Goal: Task Accomplishment & Management: Manage account settings

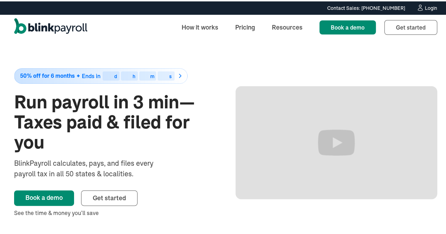
click at [424, 5] on div "Login" at bounding box center [430, 6] width 12 height 5
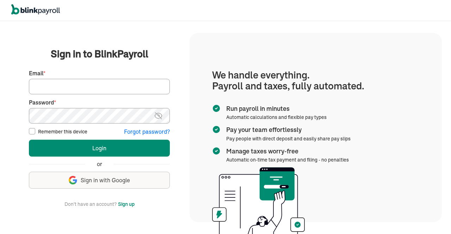
click at [111, 82] on input "Email *" at bounding box center [99, 86] width 141 height 15
type input "hr@vertonsolutions.com"
click at [157, 118] on img at bounding box center [158, 116] width 9 height 8
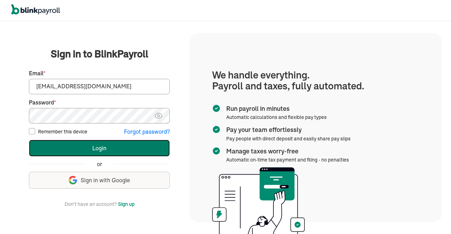
click at [110, 146] on button "Login" at bounding box center [99, 148] width 141 height 17
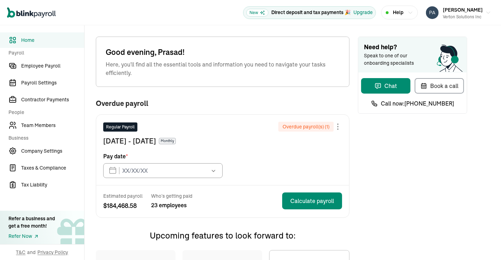
type input "09/15/2025"
click at [47, 130] on link "Team Members" at bounding box center [42, 125] width 84 height 15
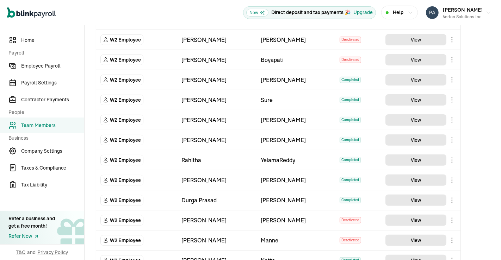
scroll to position [404, 0]
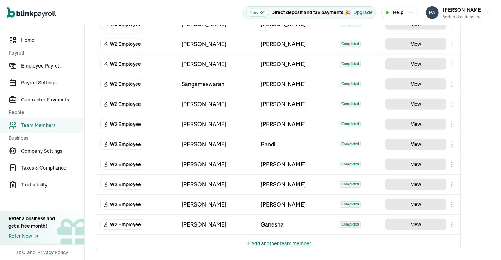
click at [299, 237] on button "Add another team member" at bounding box center [279, 243] width 66 height 17
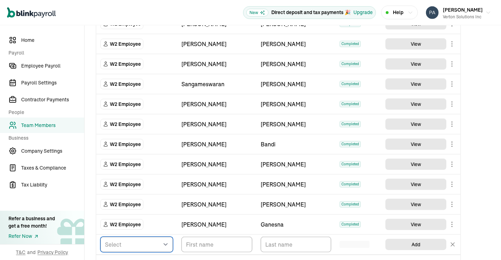
click at [154, 244] on select "Select W2 Employee Individual - 1099 Contractor Business - 1099 Contractor" at bounding box center [136, 244] width 73 height 15
select select "employee"
click at [100, 237] on select "Select W2 Employee Individual - 1099 Contractor Business - 1099 Contractor" at bounding box center [136, 244] width 73 height 15
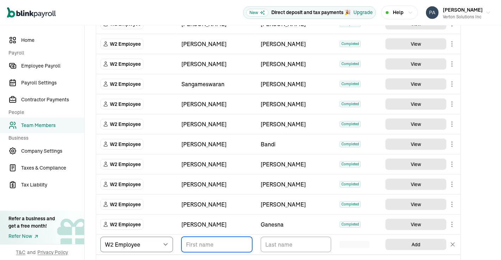
click at [202, 246] on input "TextInput" at bounding box center [216, 244] width 71 height 15
type input "RatnaDeepti"
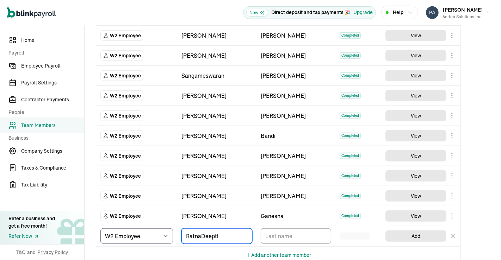
click at [200, 232] on input "RatnaDeepti" at bounding box center [216, 236] width 71 height 15
click at [217, 233] on input "Ratna Deepti" at bounding box center [216, 236] width 71 height 15
type input "Ratna Deepthi"
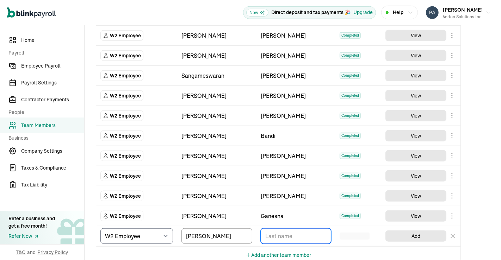
click at [278, 230] on input "TextInput" at bounding box center [296, 236] width 71 height 15
type input "Dudala"
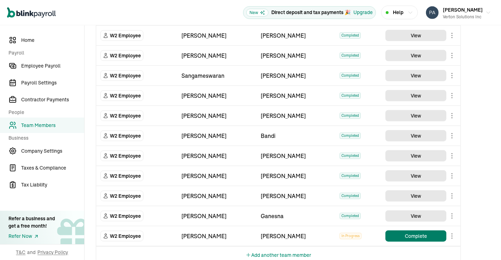
click at [427, 233] on button "Complete" at bounding box center [415, 236] width 61 height 11
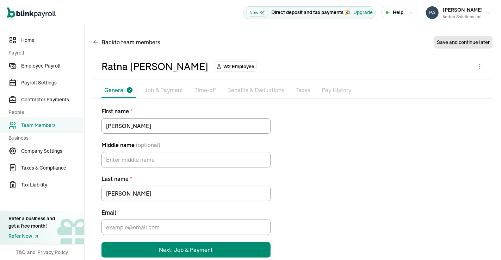
scroll to position [12, 0]
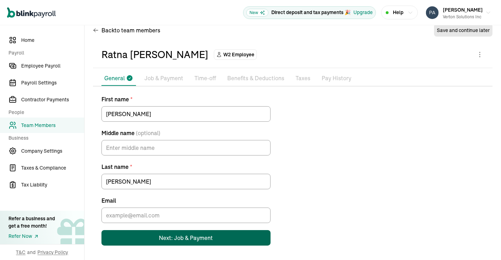
click at [176, 230] on button "Next: Job & Payment" at bounding box center [185, 237] width 169 height 15
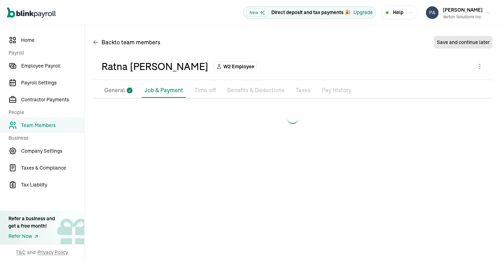
scroll to position [0, 0]
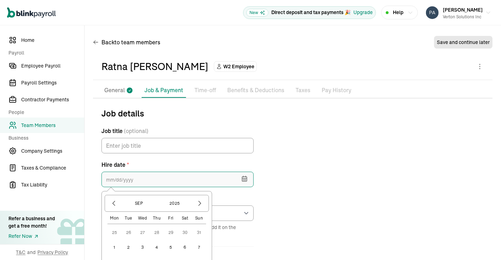
click at [167, 182] on input "text" at bounding box center [177, 179] width 152 height 15
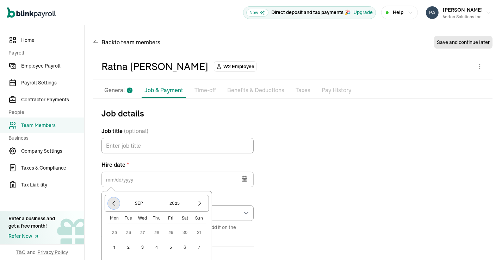
click at [112, 207] on button "button" at bounding box center [114, 204] width 12 height 12
click at [172, 231] on button "1" at bounding box center [171, 233] width 14 height 14
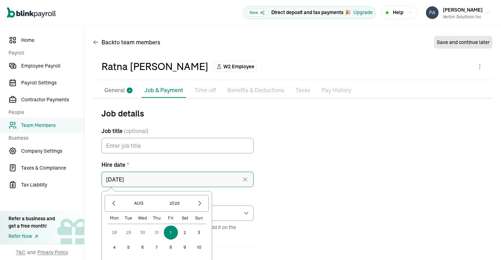
click at [147, 180] on input "08/01/2025" at bounding box center [177, 179] width 152 height 15
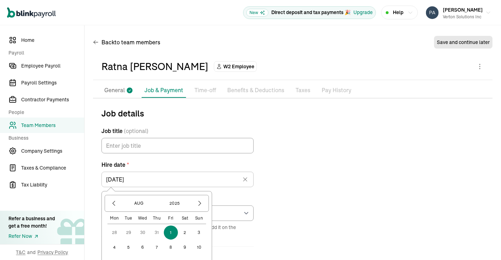
click at [112, 247] on button "4" at bounding box center [114, 248] width 14 height 14
type input "08/04/2025"
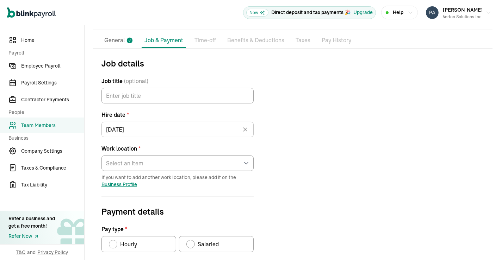
scroll to position [63, 0]
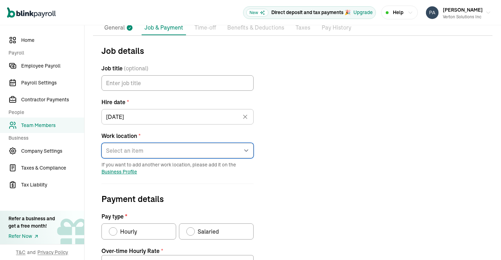
click at [244, 153] on select "Select an item 1 Mercedes-Benz Drive 7373 Gateway Boulevard 4100 Alpha Road 600…" at bounding box center [177, 150] width 152 height 15
select select "4100 Alpha Road"
click at [101, 143] on select "Select an item 1 Mercedes-Benz Drive 7373 Gateway Boulevard 4100 Alpha Road 600…" at bounding box center [177, 150] width 152 height 15
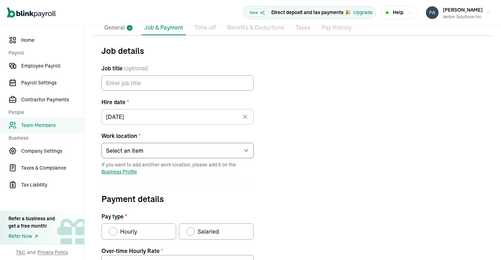
click at [328, 120] on div "Job details Job title (optional) Hire date * 08/04/2025 Aug 2025 Mon Tue Wed Th…" at bounding box center [292, 223] width 399 height 359
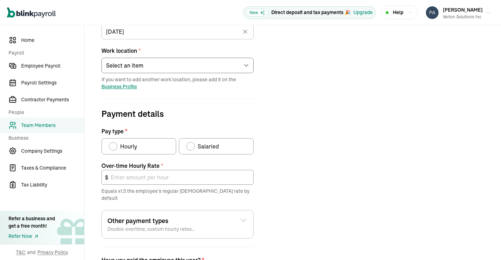
click at [200, 144] on span "Salaried" at bounding box center [208, 146] width 21 height 8
click at [192, 144] on input "Salaried" at bounding box center [189, 145] width 6 height 6
radio input "true"
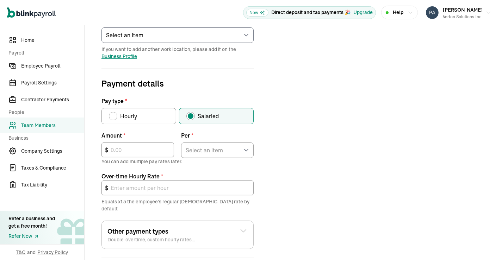
scroll to position [208, 0]
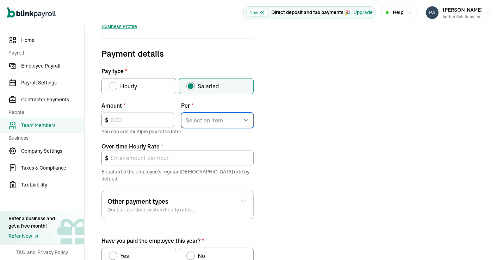
click at [210, 120] on select "Select an item Hour Week Month Year" at bounding box center [217, 120] width 73 height 15
select select "4"
click at [181, 113] on select "Select an item Hour Week Month Year" at bounding box center [217, 120] width 73 height 15
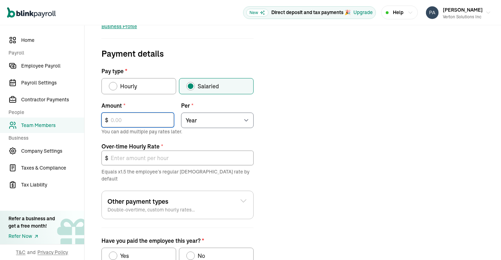
click at [154, 116] on input "text" at bounding box center [137, 120] width 73 height 15
type input "8"
type input "0.01"
type input "83"
type input "0.06"
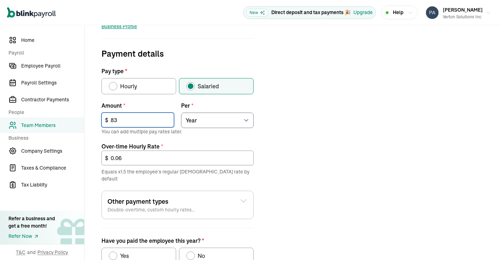
type input "836"
type input "0.60"
type input "8,365"
type input "6.03"
type input "83,658"
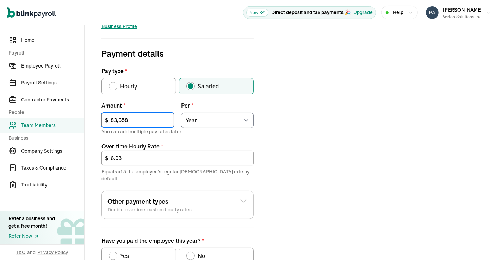
type input "60.33"
type input "83,658"
click at [317, 150] on div "Job details Job title (optional) Hire date * 08/04/2025 Aug 2025 Mon Tue Wed Th…" at bounding box center [292, 98] width 399 height 399
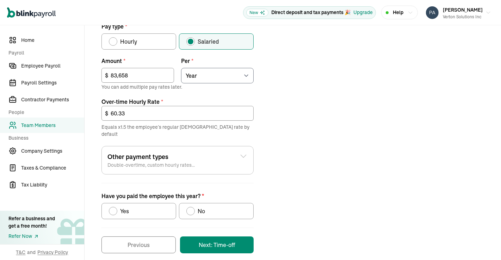
click at [190, 209] on div "Have you paid the employee this year?" at bounding box center [191, 212] width 6 height 6
click at [190, 207] on input "No" at bounding box center [189, 210] width 6 height 6
radio input "true"
click at [217, 237] on button "Next: Time-off" at bounding box center [217, 245] width 74 height 17
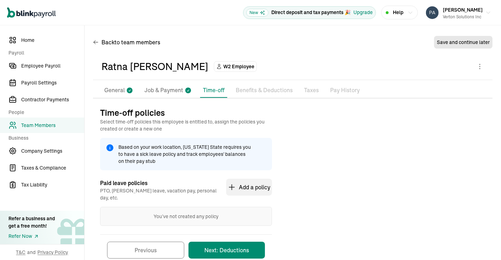
click at [321, 179] on div "Time-off policies Select time-off policies this employee is entitled to, assign…" at bounding box center [292, 186] width 399 height 159
click at [224, 242] on button "Next: Deductions" at bounding box center [226, 250] width 76 height 17
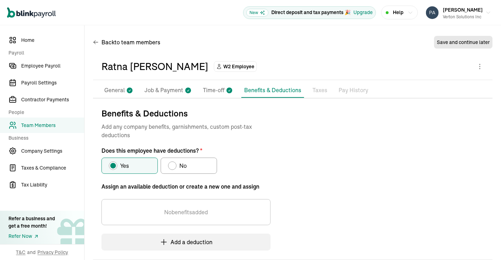
click at [303, 118] on div "Benefits & Deductions Add any company benefits, garnishments, custom post-tax d…" at bounding box center [292, 196] width 383 height 179
click at [179, 166] on div "No" at bounding box center [181, 166] width 10 height 8
click at [173, 166] on input "No" at bounding box center [171, 164] width 6 height 6
radio input "true"
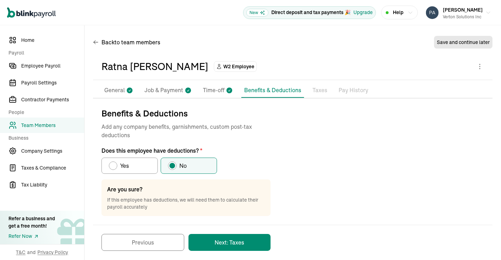
scroll to position [5, 0]
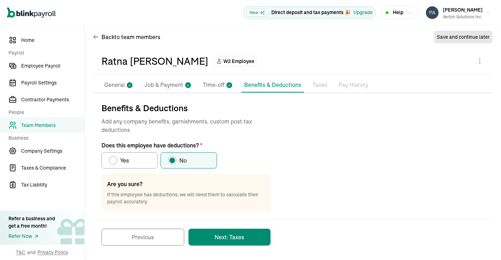
click at [244, 237] on button "Next: Taxes" at bounding box center [229, 237] width 82 height 17
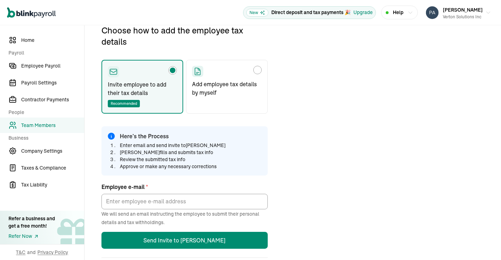
scroll to position [83, 0]
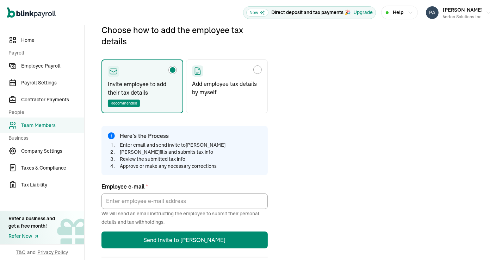
click at [246, 83] on p "Add employee tax details by myself" at bounding box center [227, 88] width 70 height 17
click at [197, 71] on input "Add employee tax details by myself" at bounding box center [195, 68] width 6 height 6
radio input "true"
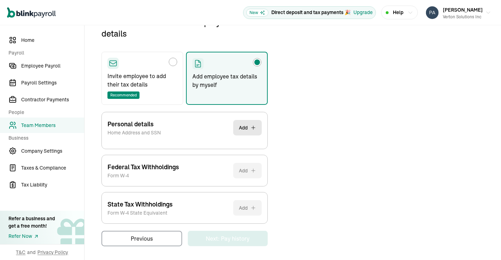
click at [240, 124] on button "Add" at bounding box center [247, 127] width 29 height 15
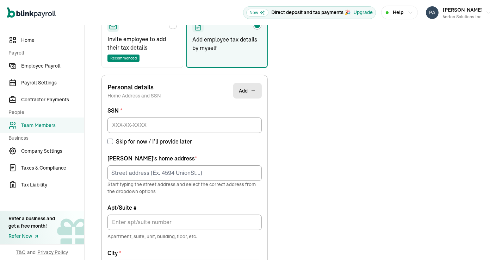
scroll to position [133, 0]
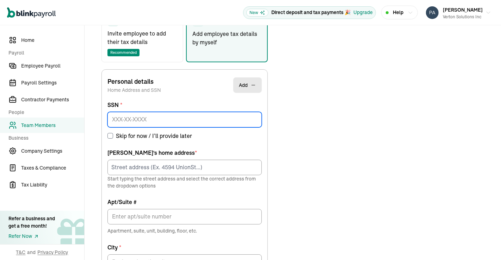
click at [224, 120] on input at bounding box center [184, 119] width 154 height 15
paste input "388-81-8620"
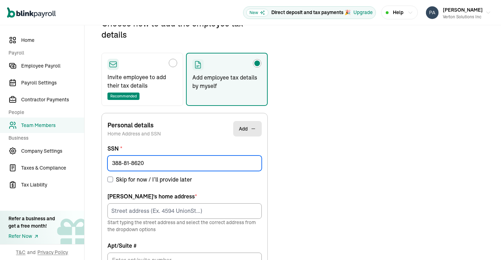
scroll to position [83, 0]
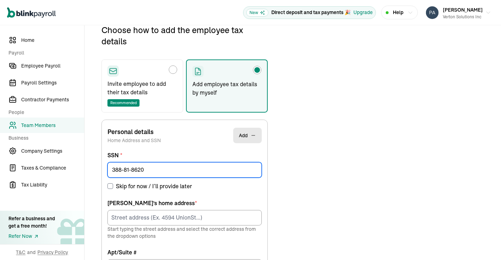
drag, startPoint x: 123, startPoint y: 168, endPoint x: 192, endPoint y: 164, distance: 69.9
click at [192, 164] on input "388-81-8620" at bounding box center [184, 169] width 154 height 15
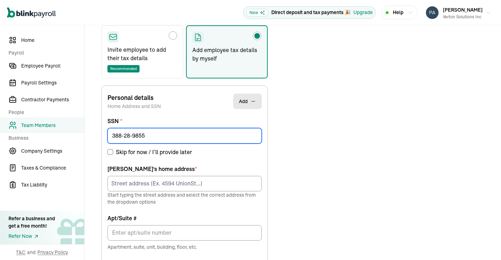
scroll to position [132, 0]
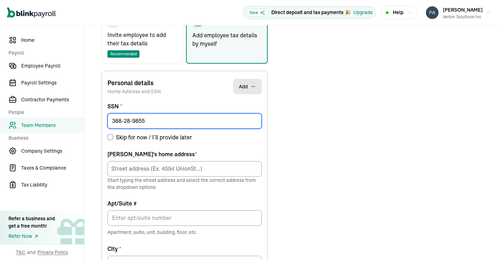
type input "388-28-9855"
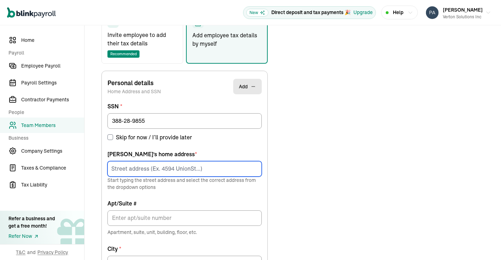
click at [221, 166] on input at bounding box center [184, 168] width 154 height 15
paste input "133 Rockey river Rd"
click at [143, 167] on input "133 Rockey river Rd" at bounding box center [184, 168] width 154 height 15
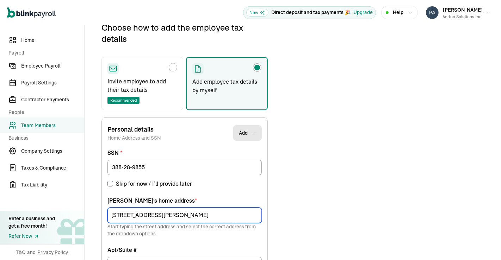
scroll to position [83, 0]
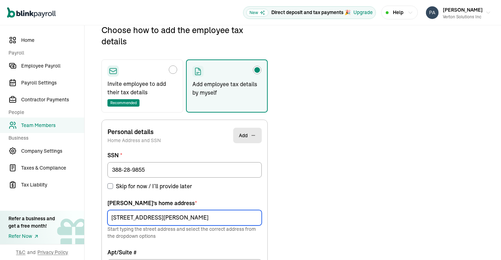
click at [188, 217] on input "133 Rockey River Rd" at bounding box center [184, 217] width 154 height 15
click at [136, 216] on input "133 Rockey River Rd" at bounding box center [184, 217] width 154 height 15
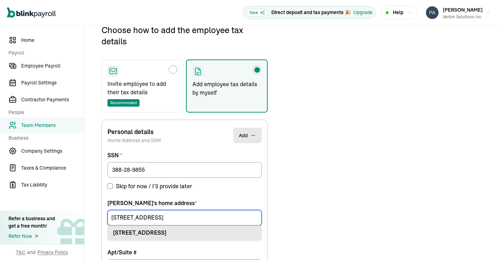
type input "133 Rocky River Rd"
click at [159, 230] on div "133 Rocky River Rd Georgetown, TX 78628" at bounding box center [184, 233] width 143 height 8
type input "Georgetown"
type input "TX"
type input "78628"
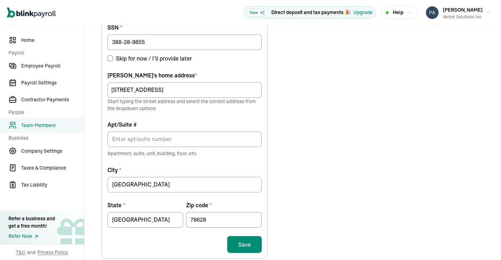
scroll to position [220, 0]
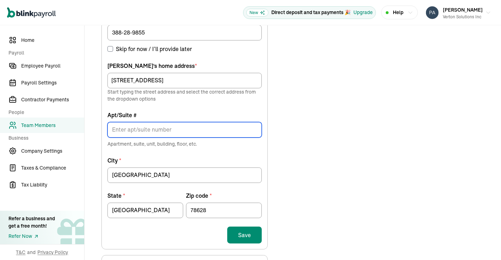
click at [227, 130] on input "Apt/Suite #" at bounding box center [184, 129] width 154 height 15
click at [246, 230] on button "Save" at bounding box center [244, 235] width 35 height 17
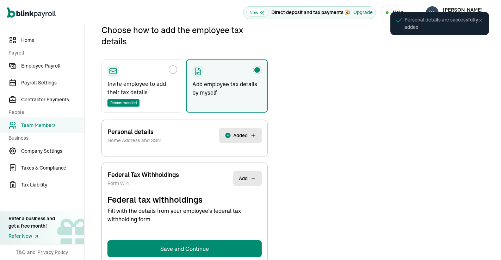
select select "S"
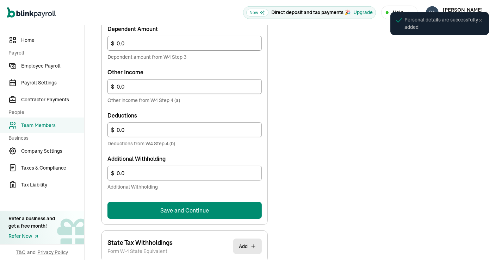
scroll to position [419, 0]
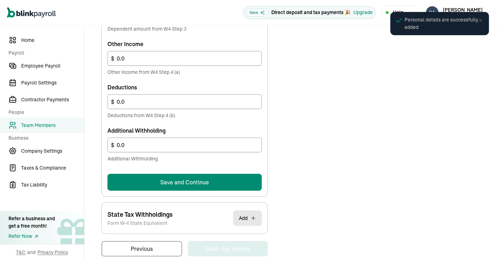
click at [211, 182] on button "Save and Continue" at bounding box center [184, 182] width 154 height 17
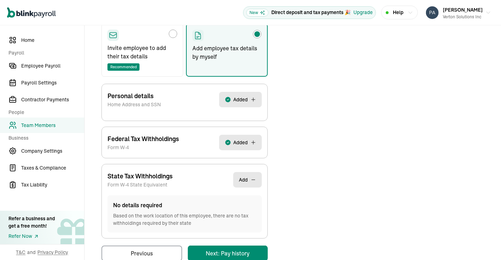
scroll to position [134, 0]
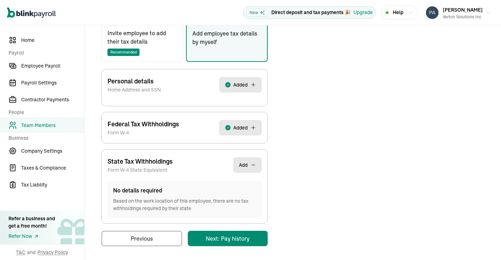
click at [244, 237] on main "Back to team members Ratna Deepthi Dudala W2 Employee Active Pay Stubs General …" at bounding box center [293, 77] width 416 height 370
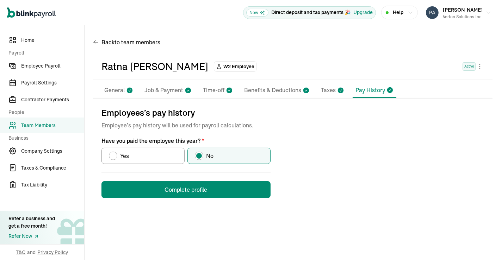
scroll to position [0, 0]
click at [255, 191] on button "Complete profile" at bounding box center [185, 189] width 169 height 17
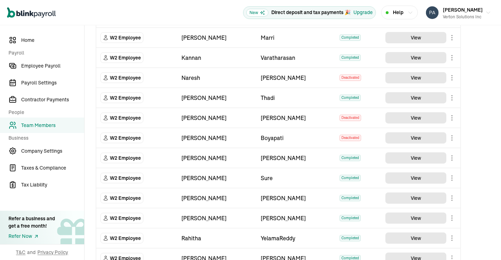
scroll to position [70, 0]
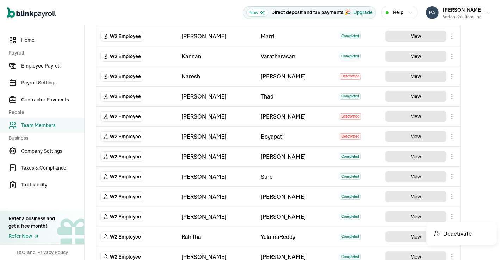
click at [452, 215] on body "Open main menu New Direct deposit and tax payments 🎉 Upgrade Help Prasad Rao Ve…" at bounding box center [250, 130] width 501 height 260
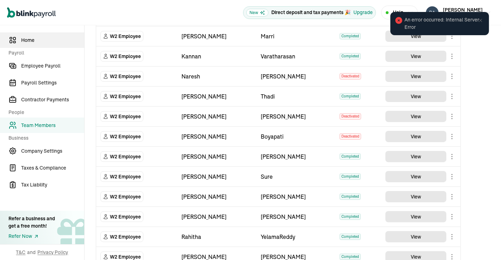
click at [35, 39] on span "Home" at bounding box center [52, 40] width 63 height 7
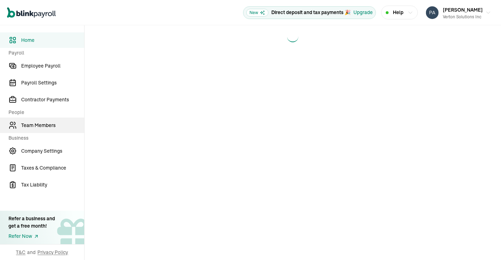
click at [49, 125] on span "Team Members" at bounding box center [52, 125] width 63 height 7
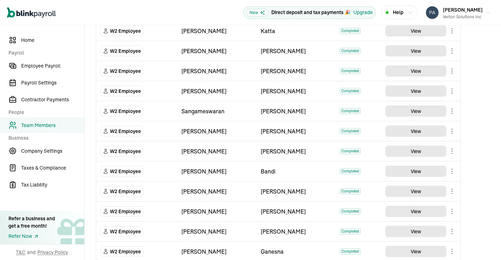
scroll to position [380, 0]
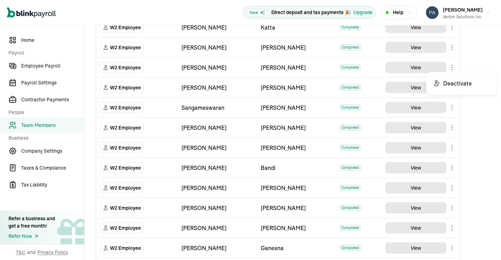
click at [451, 64] on body "Open main menu New Direct deposit and tax payments 🎉 Upgrade Help [PERSON_NAME]…" at bounding box center [250, 130] width 501 height 260
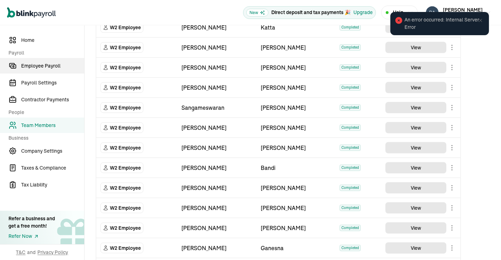
click at [36, 64] on span "Employee Payroll" at bounding box center [52, 65] width 63 height 7
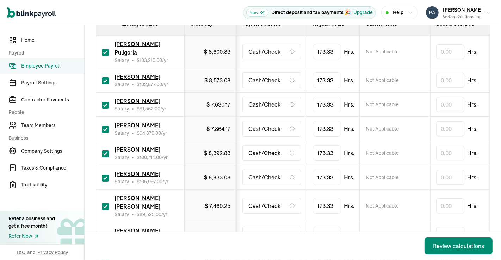
scroll to position [154, 0]
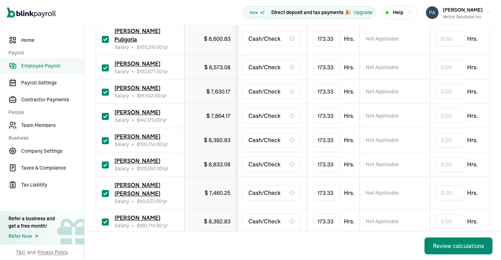
click at [140, 133] on span "Hariom Prasad Gunnala" at bounding box center [137, 136] width 46 height 7
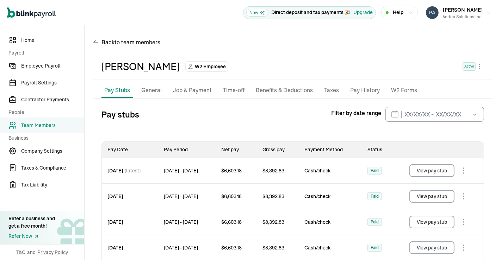
click at [328, 86] on p "Taxes" at bounding box center [331, 90] width 15 height 9
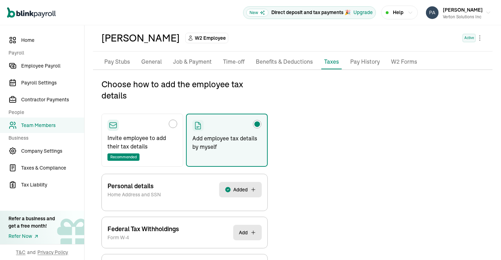
scroll to position [83, 0]
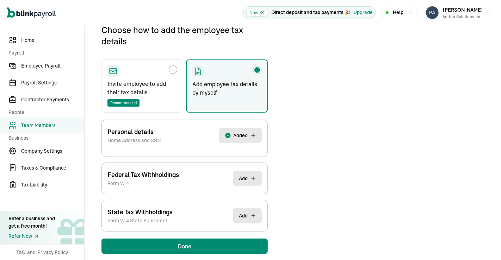
click at [240, 142] on button "Added" at bounding box center [240, 135] width 43 height 15
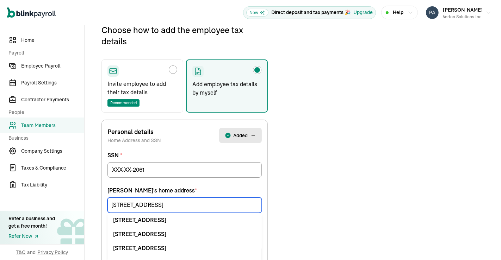
drag, startPoint x: 187, startPoint y: 210, endPoint x: 199, endPoint y: 203, distance: 13.4
click at [199, 203] on input "521 West Sycamore Street" at bounding box center [184, 205] width 154 height 15
click at [300, 189] on div "Choose how to add the employee tax details Invite employee to add their tax det…" at bounding box center [292, 247] width 399 height 447
drag, startPoint x: 183, startPoint y: 199, endPoint x: 0, endPoint y: 220, distance: 184.4
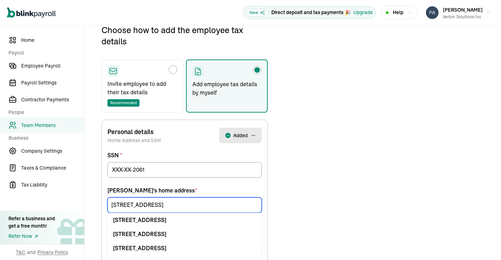
click at [0, 220] on div "Home Payroll Employee Payroll Payroll Settings Contractor Payments People Team …" at bounding box center [250, 215] width 501 height 545
paste input "321 W Hyckory s"
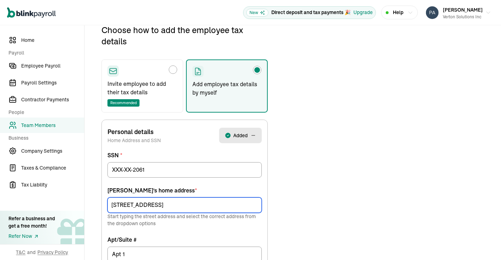
click at [136, 204] on input "321 W Hyckory st" at bounding box center [184, 205] width 154 height 15
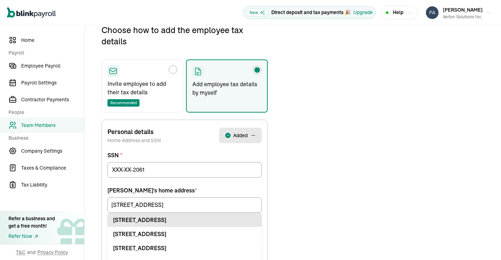
click at [179, 218] on div "321 W Hickory St Apt Denton, TX 76201" at bounding box center [184, 220] width 143 height 8
type input "321 W Hickory St"
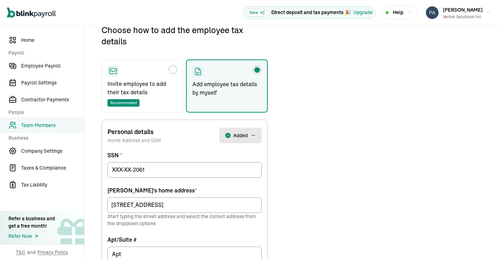
scroll to position [112, 0]
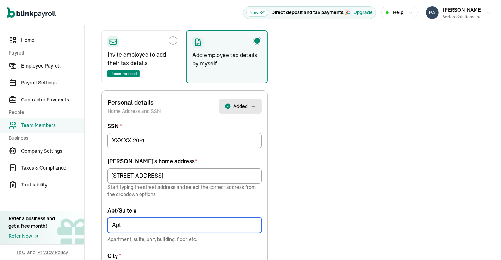
click at [200, 221] on input "Apt" at bounding box center [184, 225] width 154 height 15
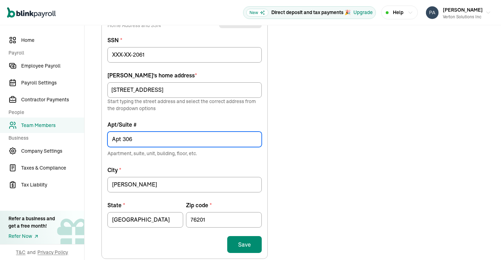
scroll to position [200, 0]
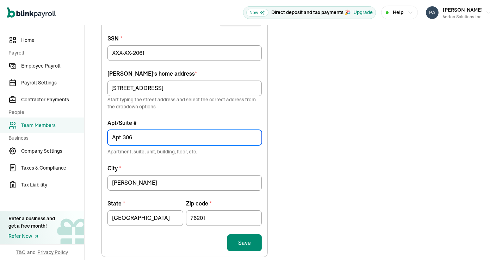
type input "Apt 306"
click at [245, 240] on button "Save" at bounding box center [244, 243] width 35 height 17
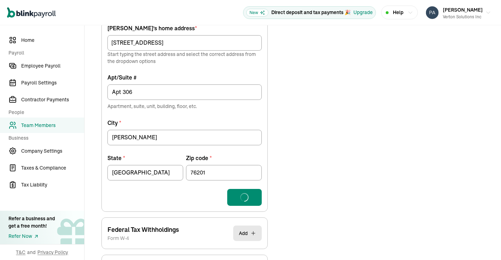
scroll to position [308, 0]
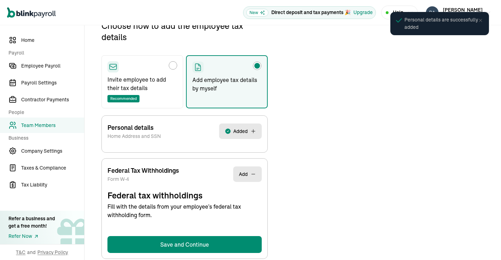
select select "S"
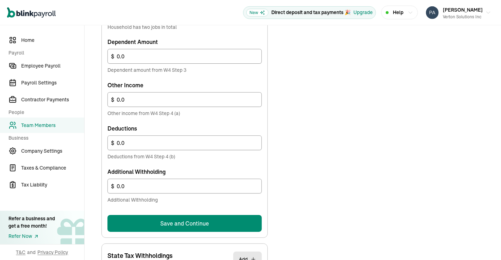
scroll to position [385, 0]
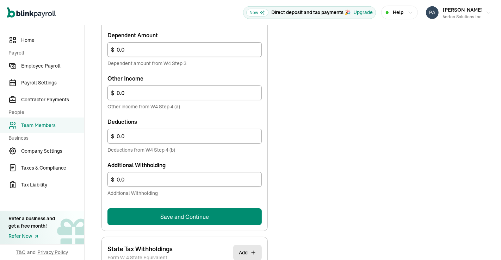
click at [210, 216] on button "Save and Continue" at bounding box center [184, 217] width 154 height 17
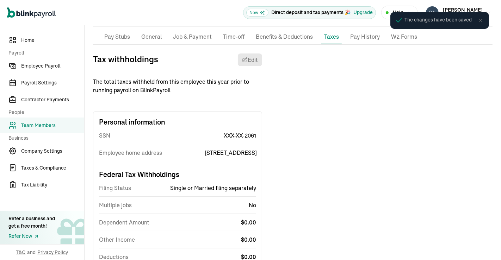
scroll to position [0, 0]
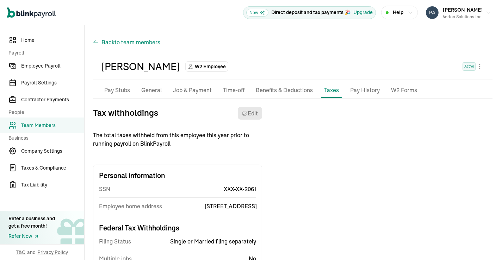
click at [123, 39] on span "to team members" at bounding box center [137, 42] width 46 height 8
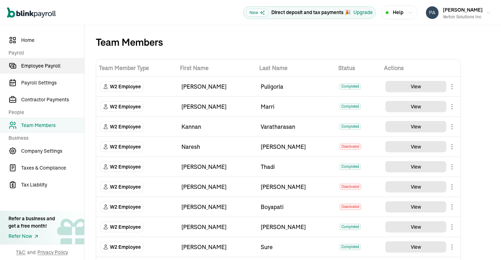
click at [46, 62] on span "Employee Payroll" at bounding box center [52, 65] width 63 height 7
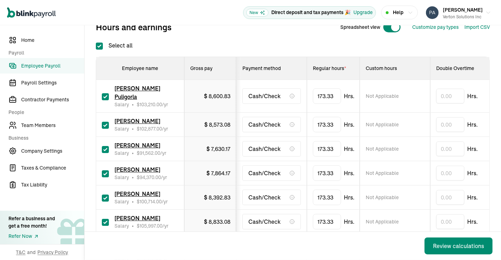
scroll to position [106, 0]
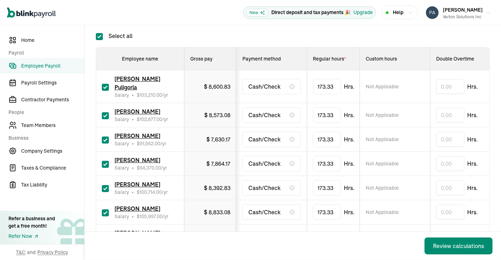
click at [105, 137] on input "checkbox" at bounding box center [105, 140] width 7 height 7
checkbox input "false"
type input "0.00"
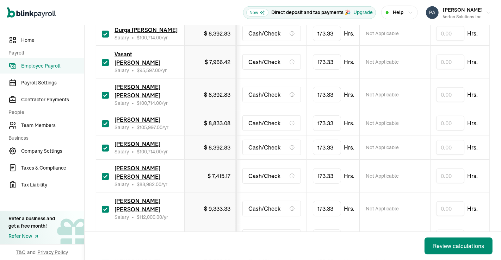
scroll to position [438, 0]
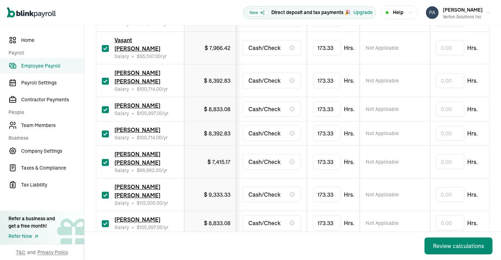
click at [104, 106] on input "checkbox" at bounding box center [105, 109] width 7 height 7
checkbox input "false"
type input "0.00"
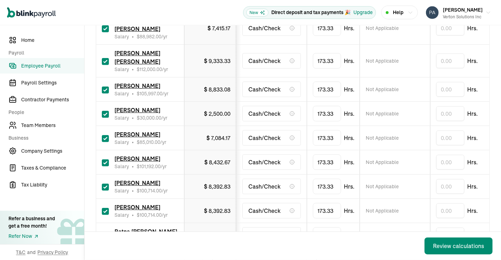
scroll to position [579, 0]
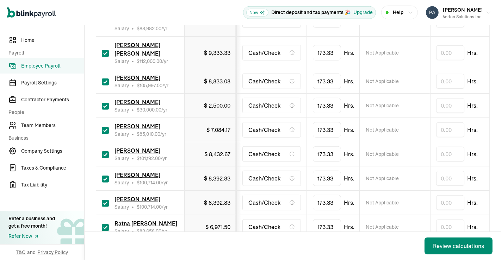
click at [103, 104] on input "checkbox" at bounding box center [105, 106] width 7 height 7
checkbox input "false"
type input "0.00"
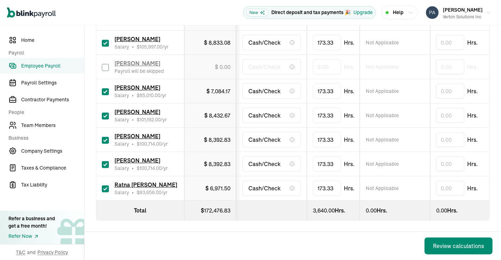
scroll to position [630, 0]
type input "160"
click at [367, 178] on td "Not Applicable" at bounding box center [395, 188] width 70 height 24
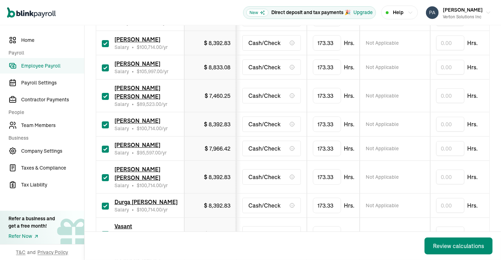
scroll to position [253, 0]
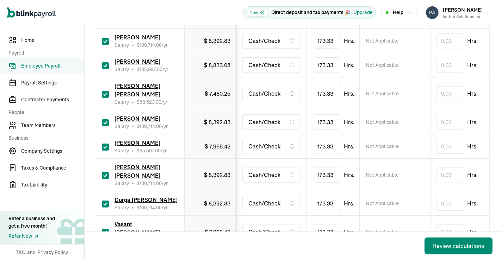
click at [104, 119] on input "checkbox" at bounding box center [105, 122] width 7 height 7
checkbox input "false"
type input "0.00"
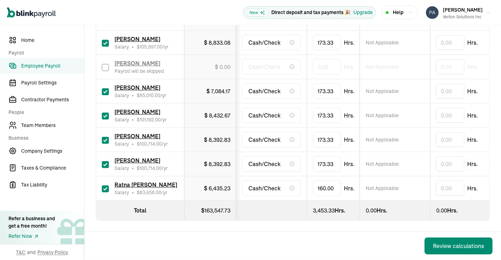
scroll to position [621, 0]
click at [444, 242] on div "Review calculations" at bounding box center [458, 246] width 51 height 8
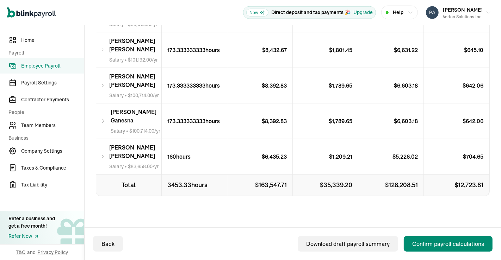
scroll to position [827, 0]
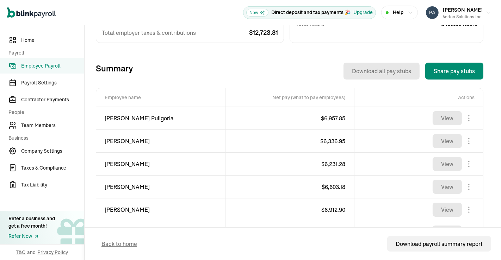
scroll to position [210, 0]
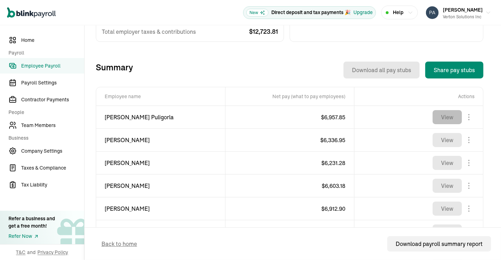
click at [456, 117] on button "View" at bounding box center [447, 117] width 29 height 14
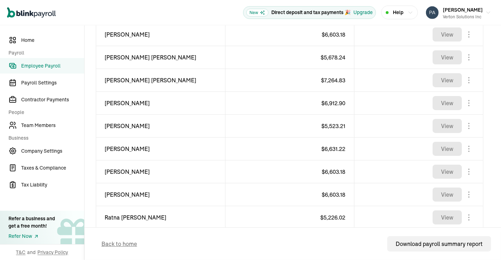
scroll to position [544, 0]
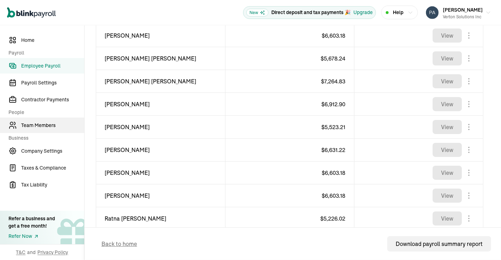
click at [43, 127] on span "Team Members" at bounding box center [52, 125] width 63 height 7
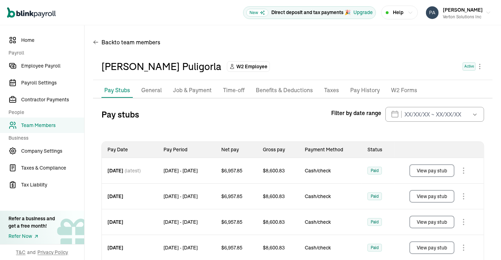
click at [204, 89] on p "Job & Payment" at bounding box center [192, 90] width 39 height 9
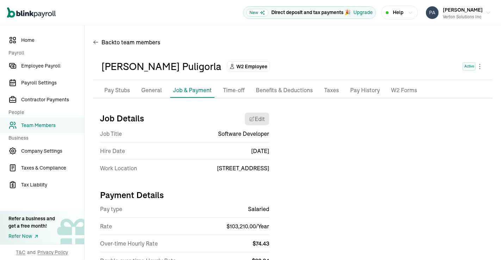
click at [145, 87] on p "General" at bounding box center [151, 90] width 20 height 9
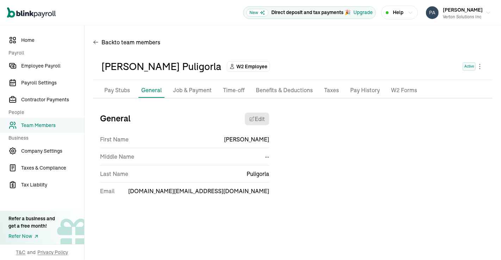
click at [123, 87] on p "Pay Stubs" at bounding box center [117, 90] width 26 height 9
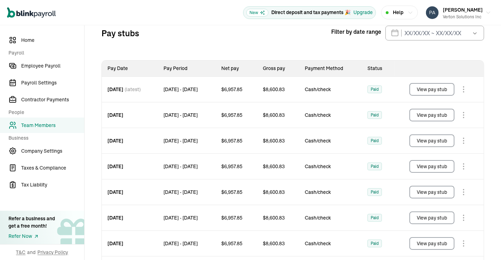
scroll to position [83, 0]
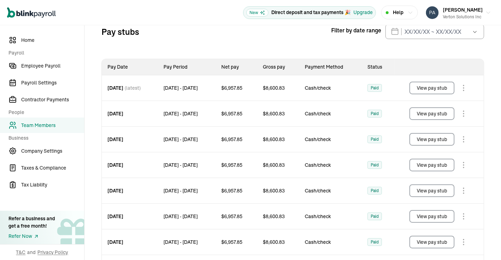
click at [435, 114] on button "View pay stub" at bounding box center [431, 113] width 45 height 13
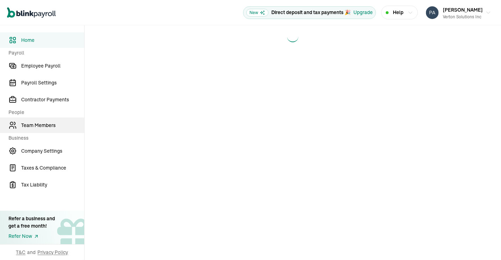
click at [49, 125] on span "Team Members" at bounding box center [52, 125] width 63 height 7
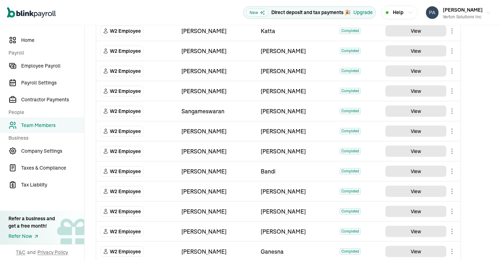
scroll to position [380, 0]
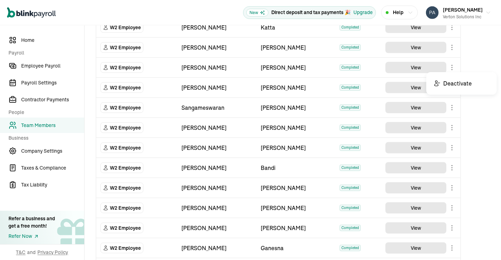
click at [451, 64] on body "Open main menu New Direct deposit and tax payments 🎉 Upgrade Help Prasad Rao Ve…" at bounding box center [250, 130] width 501 height 260
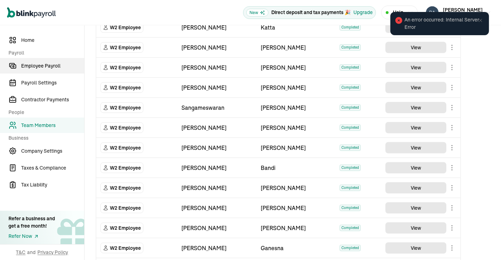
click at [36, 64] on span "Employee Payroll" at bounding box center [52, 65] width 63 height 7
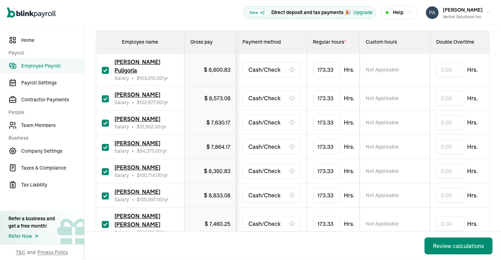
scroll to position [154, 0]
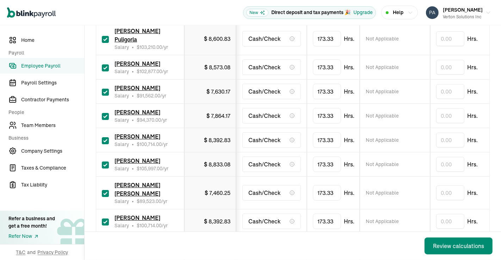
click at [140, 133] on span "[PERSON_NAME]" at bounding box center [137, 136] width 46 height 7
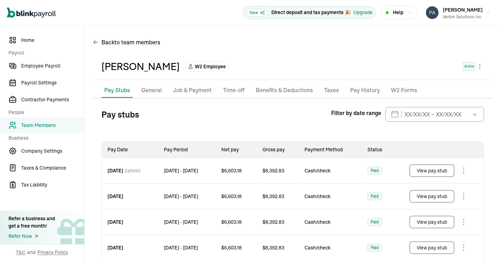
click at [328, 86] on p "Taxes" at bounding box center [331, 90] width 15 height 9
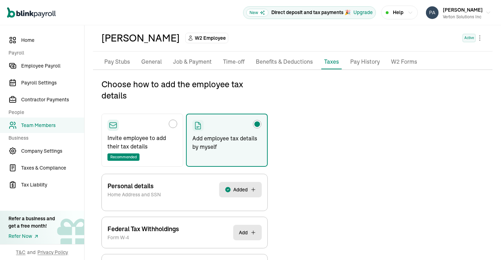
scroll to position [83, 0]
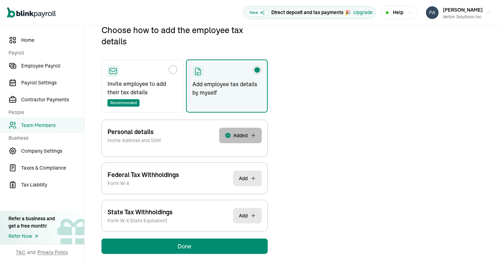
click at [240, 142] on button "Added" at bounding box center [240, 135] width 43 height 15
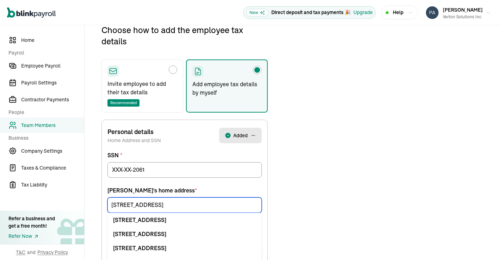
drag, startPoint x: 187, startPoint y: 210, endPoint x: 199, endPoint y: 203, distance: 13.4
click at [199, 203] on input "521 West Sycamore Street" at bounding box center [184, 205] width 154 height 15
click at [300, 189] on div "Choose how to add the employee tax details Invite employee to add their tax det…" at bounding box center [292, 247] width 399 height 447
drag, startPoint x: 183, startPoint y: 199, endPoint x: 0, endPoint y: 220, distance: 184.4
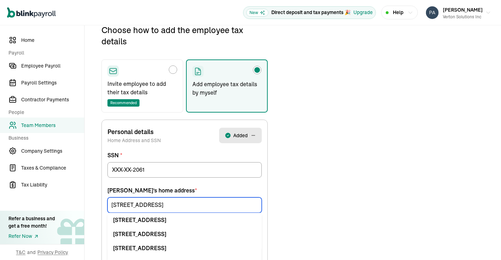
click at [0, 220] on div "Home Payroll Employee Payroll Payroll Settings Contractor Payments People Team …" at bounding box center [250, 215] width 501 height 545
paste input "321 W Hyckory s"
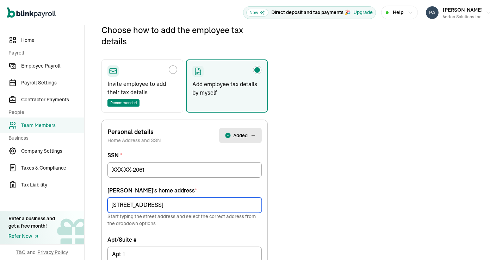
click at [136, 204] on input "321 W Hyckory st" at bounding box center [184, 205] width 154 height 15
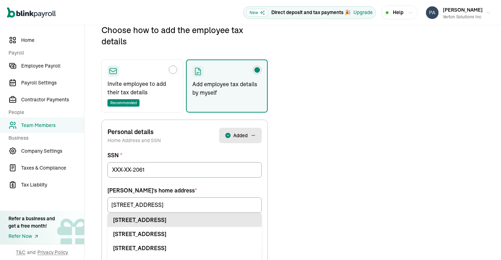
click at [179, 218] on div "321 W Hickory St Apt Denton, TX 76201" at bounding box center [184, 220] width 143 height 8
type input "321 W Hickory St"
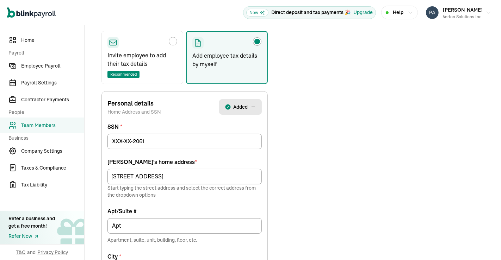
scroll to position [112, 0]
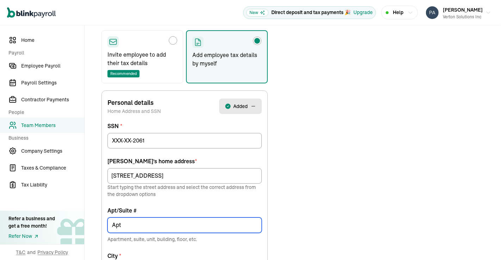
click at [200, 221] on input "Apt" at bounding box center [184, 225] width 154 height 15
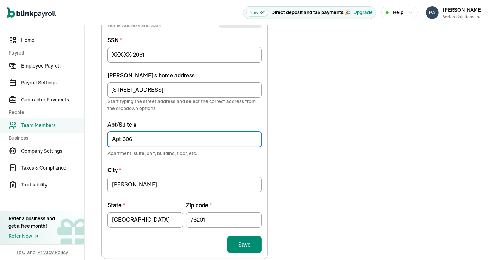
scroll to position [200, 0]
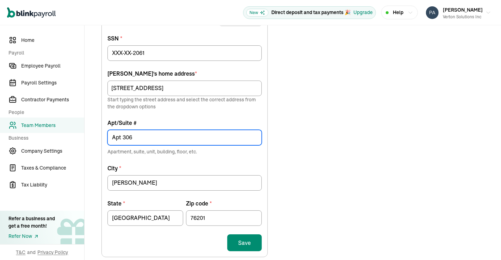
type input "Apt 306"
click at [245, 240] on button "Save" at bounding box center [244, 243] width 35 height 17
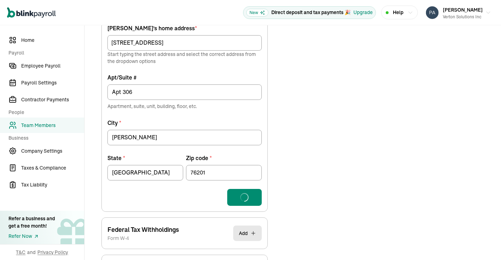
scroll to position [308, 0]
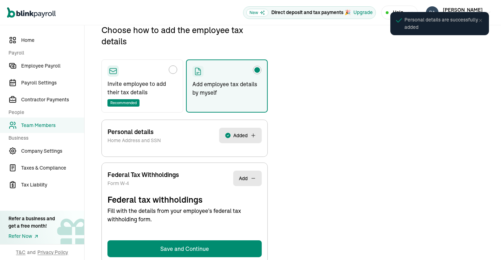
select select "S"
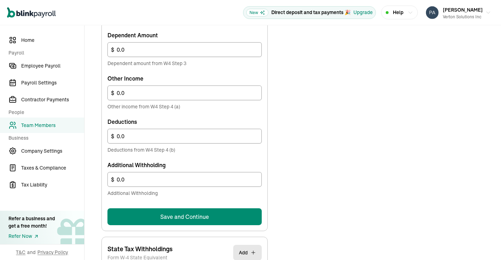
click at [210, 216] on button "Save and Continue" at bounding box center [184, 217] width 154 height 17
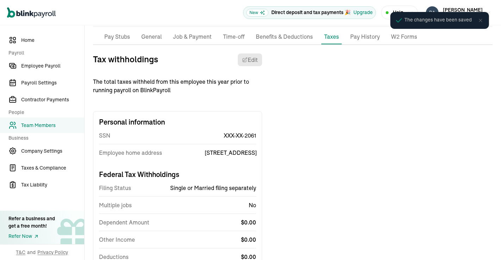
scroll to position [0, 0]
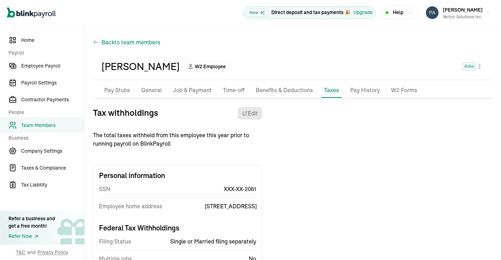
click at [123, 39] on span "to team members" at bounding box center [137, 42] width 46 height 8
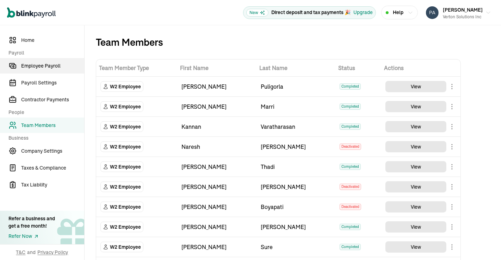
click at [46, 62] on span "Employee Payroll" at bounding box center [52, 65] width 63 height 7
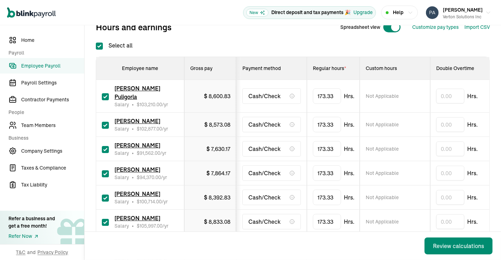
scroll to position [106, 0]
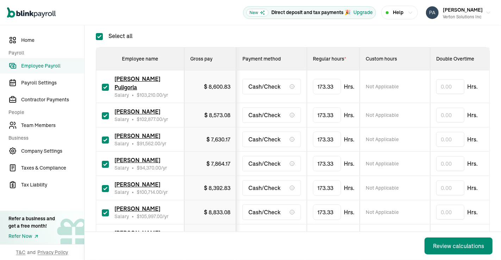
click at [105, 137] on input "checkbox" at bounding box center [105, 140] width 7 height 7
checkbox input "false"
type input "0.00"
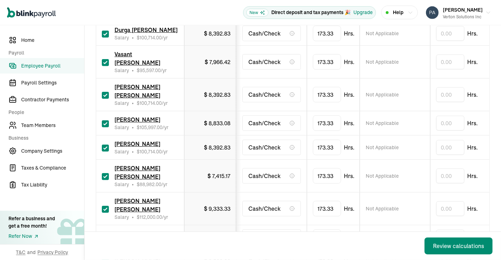
scroll to position [438, 0]
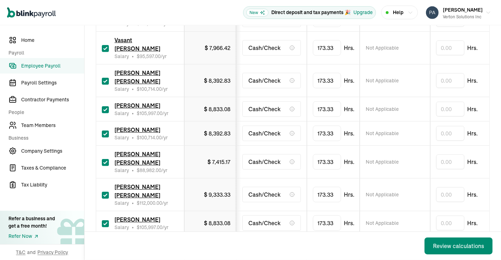
click at [104, 106] on input "checkbox" at bounding box center [105, 109] width 7 height 7
checkbox input "false"
type input "0.00"
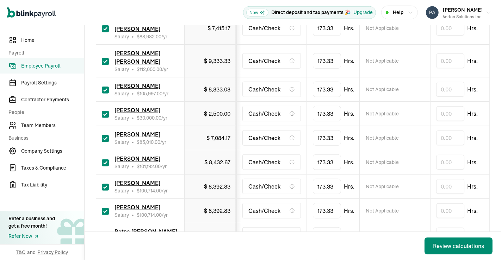
scroll to position [579, 0]
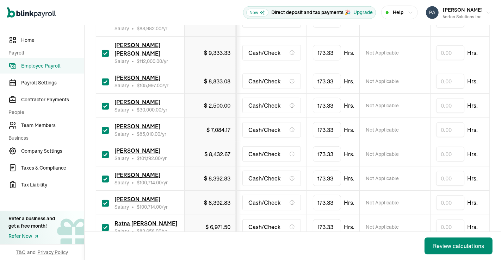
click at [103, 104] on input "checkbox" at bounding box center [105, 106] width 7 height 7
checkbox input "false"
type input "0.00"
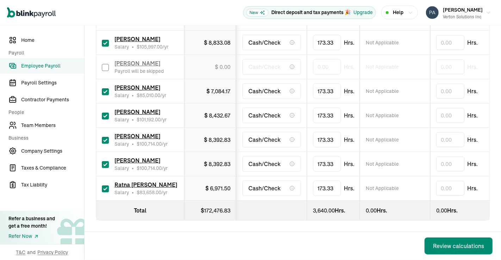
scroll to position [630, 0]
type input "160"
click at [367, 178] on td "Not Applicable" at bounding box center [395, 188] width 70 height 24
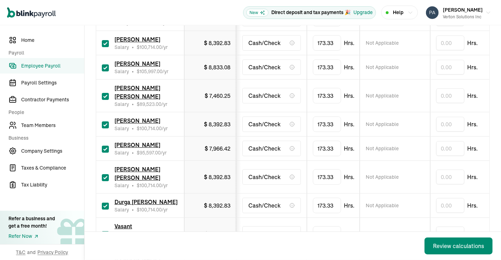
scroll to position [253, 0]
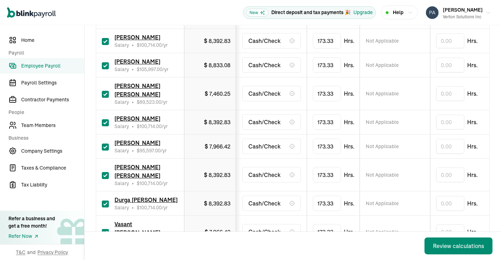
click at [104, 119] on input "checkbox" at bounding box center [105, 122] width 7 height 7
checkbox input "false"
type input "0.00"
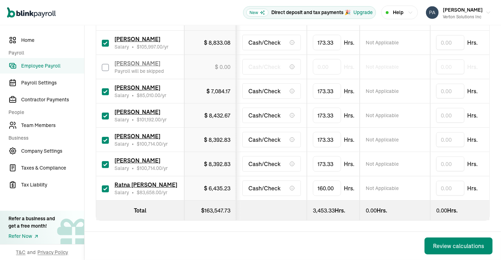
scroll to position [621, 0]
click at [444, 242] on div "Review calculations" at bounding box center [458, 246] width 51 height 8
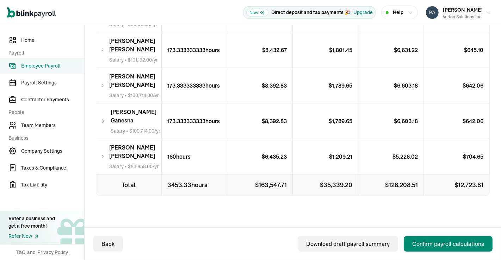
scroll to position [827, 0]
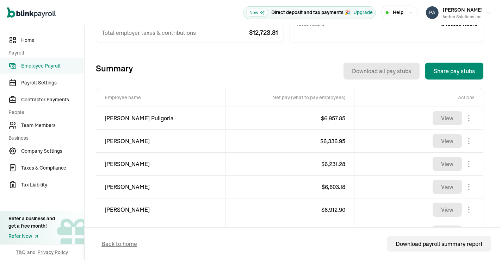
scroll to position [210, 0]
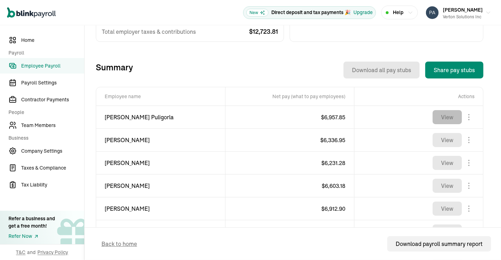
click at [456, 117] on button "View" at bounding box center [447, 117] width 29 height 14
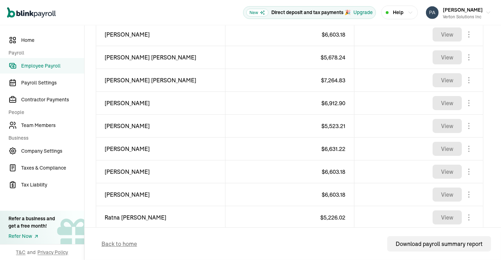
scroll to position [544, 0]
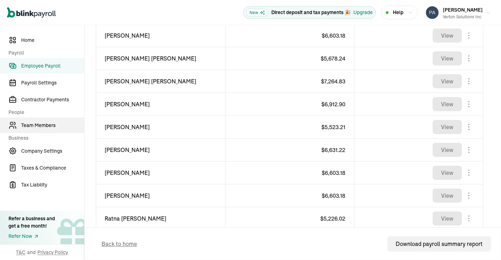
click at [43, 127] on span "Team Members" at bounding box center [52, 125] width 63 height 7
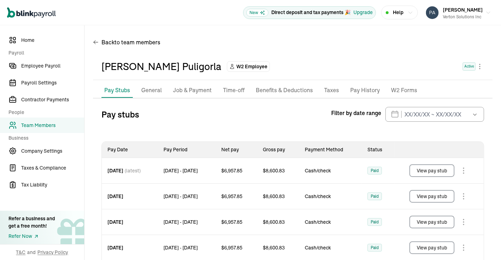
click at [204, 89] on p "Job & Payment" at bounding box center [192, 90] width 39 height 9
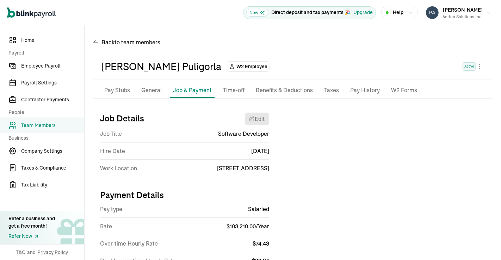
click at [145, 87] on p "General" at bounding box center [151, 90] width 20 height 9
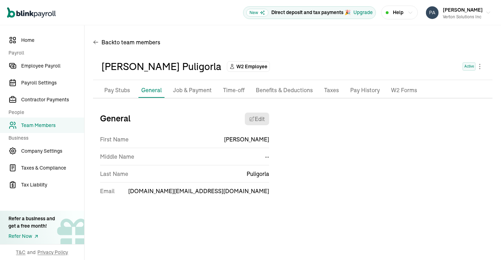
click at [123, 87] on p "Pay Stubs" at bounding box center [117, 90] width 26 height 9
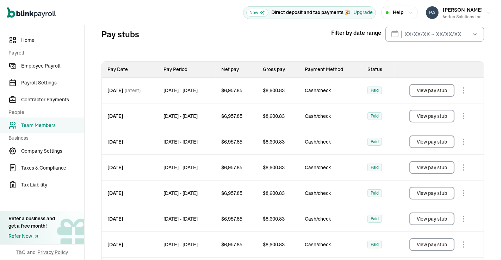
scroll to position [83, 0]
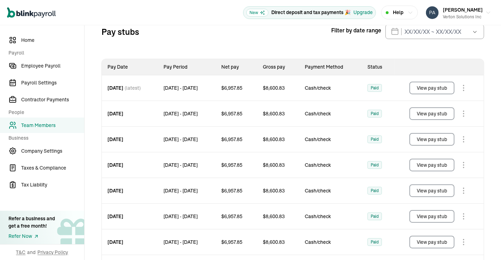
click at [435, 114] on button "View pay stub" at bounding box center [431, 113] width 45 height 13
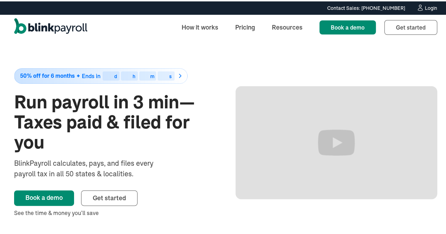
click at [424, 7] on div "Login" at bounding box center [430, 6] width 12 height 5
click at [424, 5] on div "Login" at bounding box center [430, 6] width 12 height 5
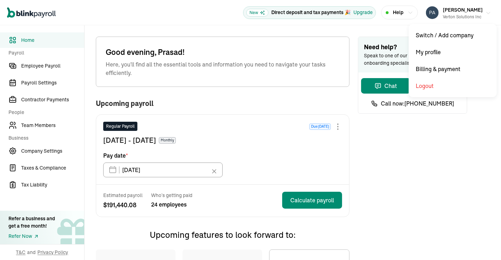
click at [478, 12] on button "Prasad Rao Verton Solutions Inc" at bounding box center [458, 13] width 71 height 18
click at [478, 12] on button "[PERSON_NAME] Solutions Inc" at bounding box center [458, 13] width 71 height 18
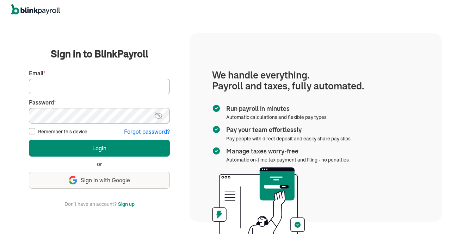
click at [120, 88] on input "Email *" at bounding box center [99, 86] width 141 height 15
click at [161, 114] on img at bounding box center [158, 116] width 9 height 8
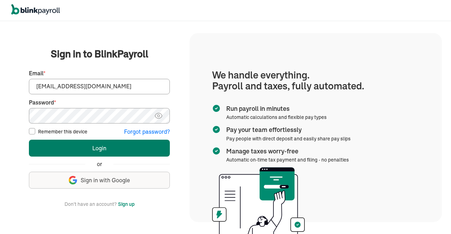
click at [138, 144] on button "Login" at bounding box center [99, 148] width 141 height 17
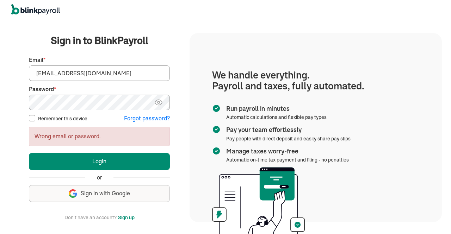
drag, startPoint x: 42, startPoint y: 73, endPoint x: 13, endPoint y: 75, distance: 29.0
click at [13, 75] on div "We handle it all. Payroll and taxes, fully automated. Back Forgot your password…" at bounding box center [99, 128] width 180 height 212
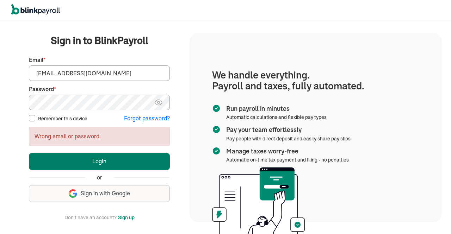
type input "jayar@sygnititechnologies.com"
click at [131, 154] on button "Login" at bounding box center [99, 161] width 141 height 17
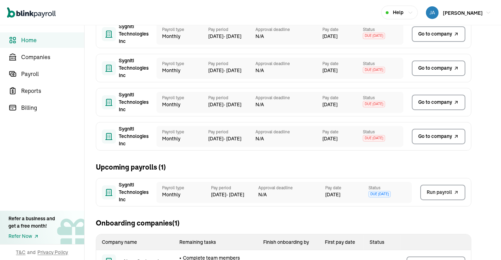
scroll to position [235, 0]
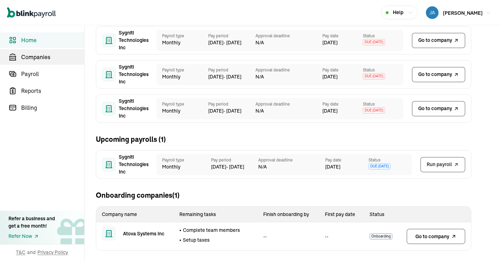
click at [29, 58] on span "Companies" at bounding box center [52, 57] width 63 height 8
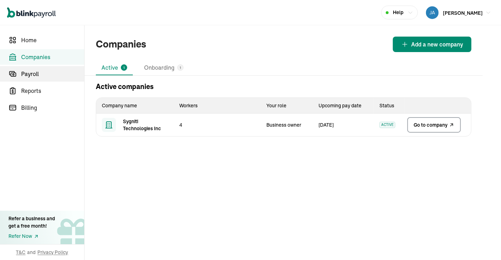
click at [31, 72] on span "Payroll" at bounding box center [52, 74] width 63 height 8
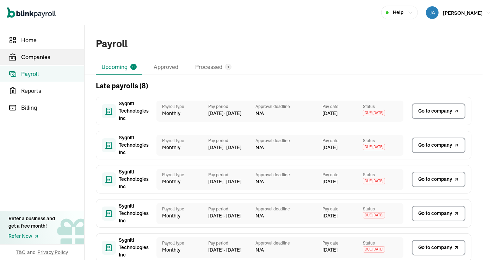
click at [39, 58] on span "Companies" at bounding box center [52, 57] width 63 height 8
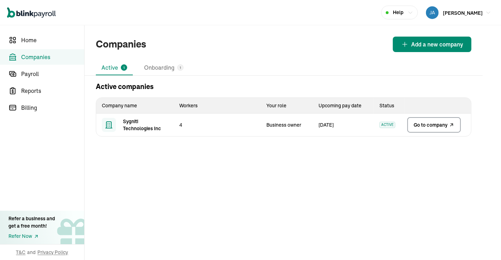
click at [425, 122] on span "Go to company" at bounding box center [431, 125] width 34 height 7
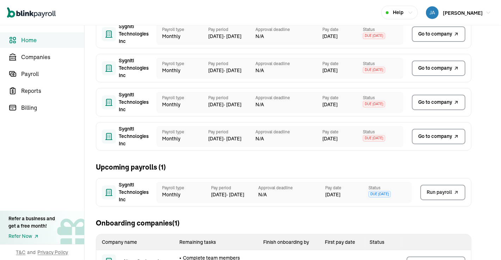
scroll to position [235, 0]
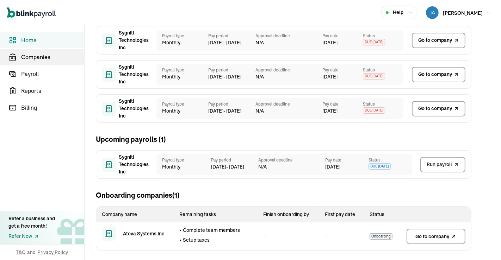
click at [29, 58] on span "Companies" at bounding box center [52, 57] width 63 height 8
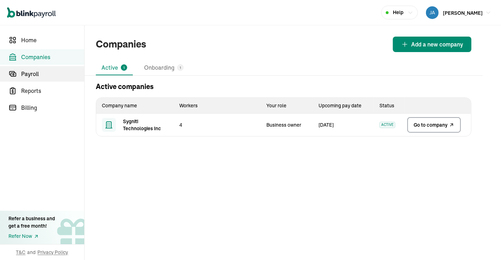
click at [31, 72] on span "Payroll" at bounding box center [52, 74] width 63 height 8
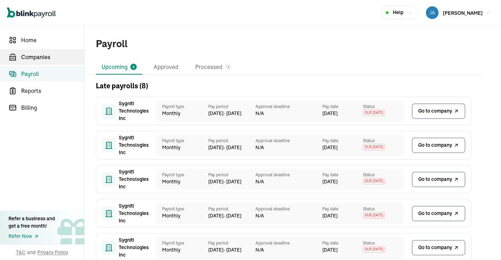
click at [39, 58] on span "Companies" at bounding box center [52, 57] width 63 height 8
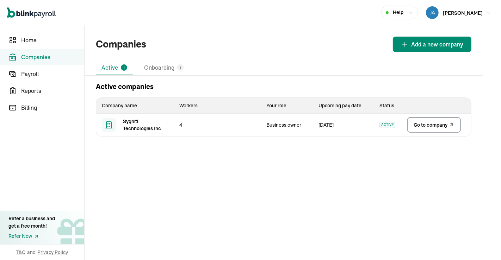
click at [425, 122] on span "Go to company" at bounding box center [431, 125] width 34 height 7
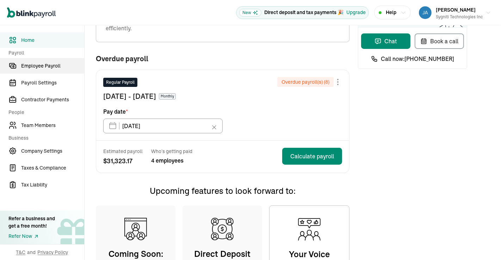
click at [36, 66] on span "Employee Payroll" at bounding box center [52, 65] width 63 height 7
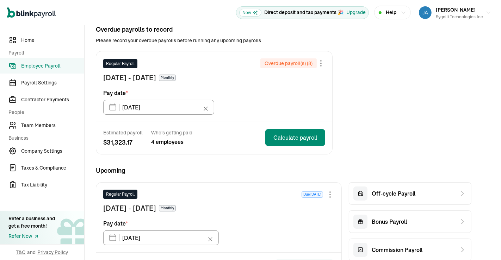
scroll to position [36, 0]
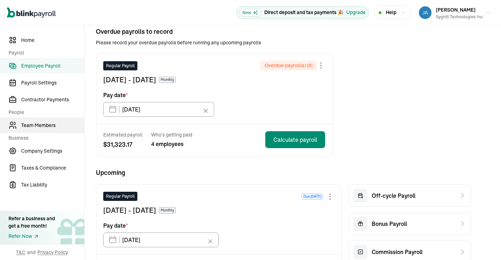
click at [32, 130] on link "Team Members" at bounding box center [42, 125] width 84 height 15
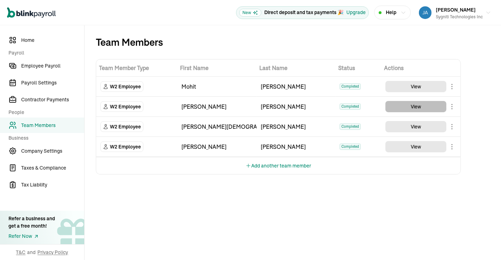
click at [417, 104] on button "View" at bounding box center [415, 106] width 61 height 11
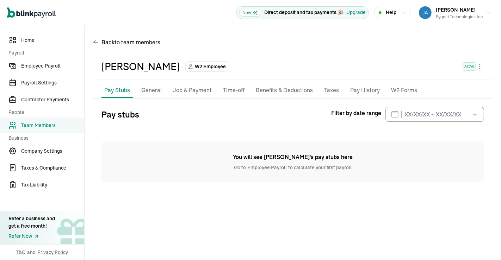
click at [334, 91] on p "Taxes" at bounding box center [331, 90] width 15 height 9
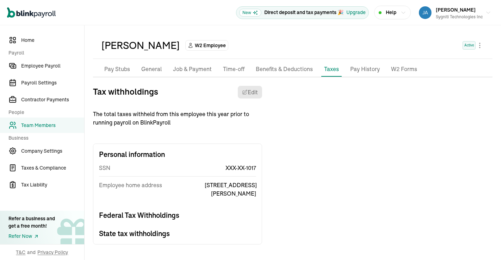
click at [41, 124] on span "Team Members" at bounding box center [52, 125] width 63 height 7
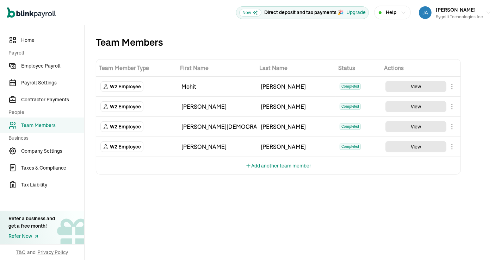
click at [339, 212] on div "Team Members Team Member Type First Name Last Name Status Actions W2 Employee M…" at bounding box center [293, 142] width 416 height 235
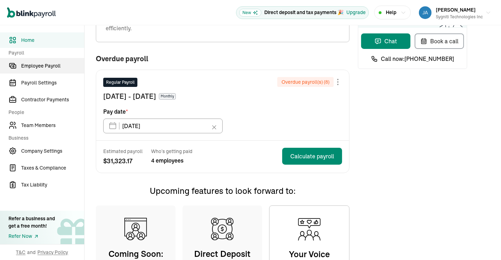
click at [36, 66] on span "Employee Payroll" at bounding box center [52, 65] width 63 height 7
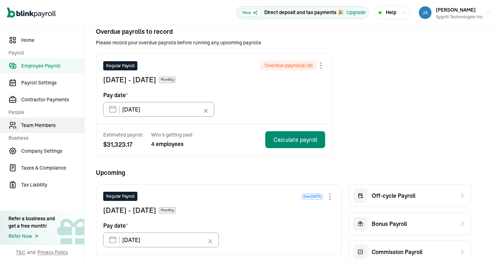
click at [32, 130] on link "Team Members" at bounding box center [42, 125] width 84 height 15
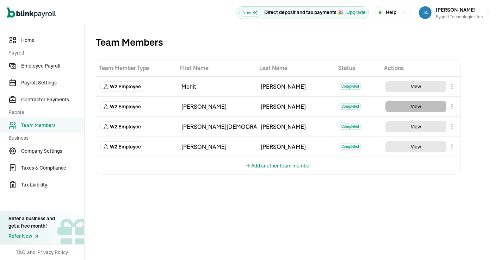
click at [417, 104] on button "View" at bounding box center [415, 106] width 61 height 11
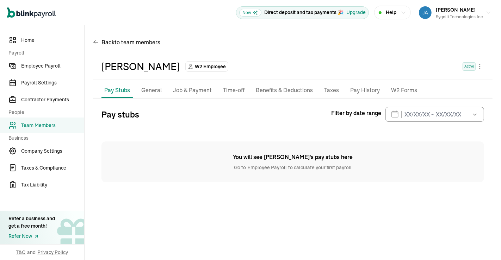
click at [334, 91] on p "Taxes" at bounding box center [331, 90] width 15 height 9
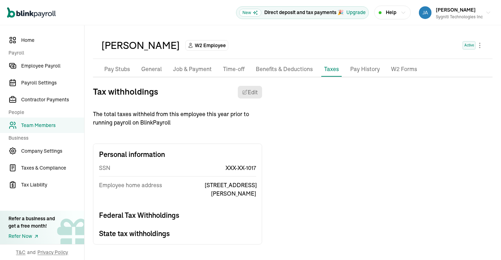
click at [41, 124] on span "Team Members" at bounding box center [52, 125] width 63 height 7
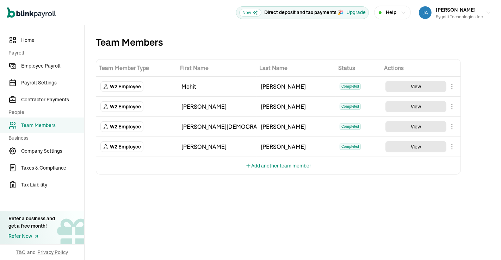
click at [339, 212] on div "Team Members Team Member Type First Name Last Name Status Actions W2 Employee M…" at bounding box center [293, 142] width 416 height 235
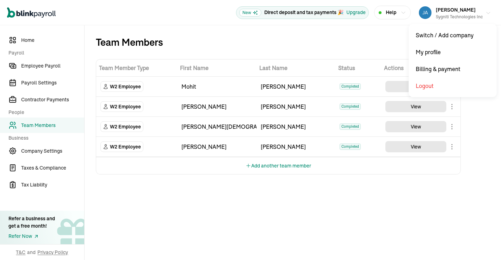
click at [472, 19] on div "Sygniti Technologies Inc" at bounding box center [459, 17] width 47 height 6
